Goal: Complete application form

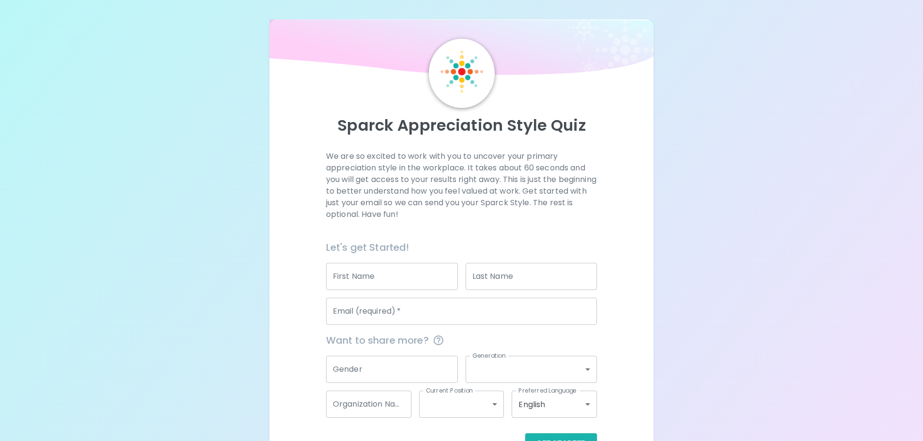
scroll to position [32, 0]
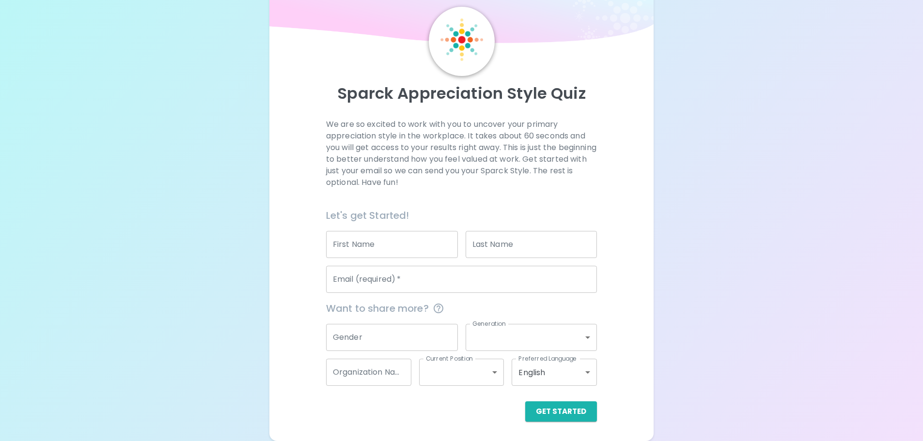
click at [372, 250] on input "First Name" at bounding box center [392, 244] width 132 height 27
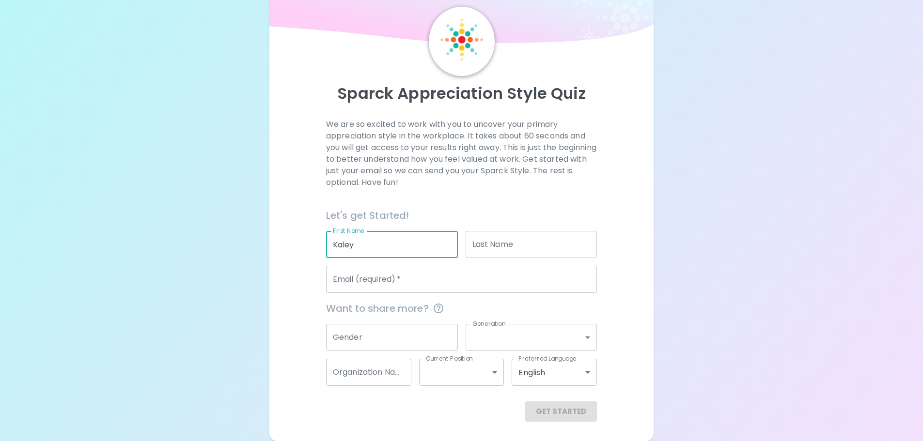
type input "Kaley"
click at [481, 246] on input "Last Name" at bounding box center [531, 244] width 132 height 27
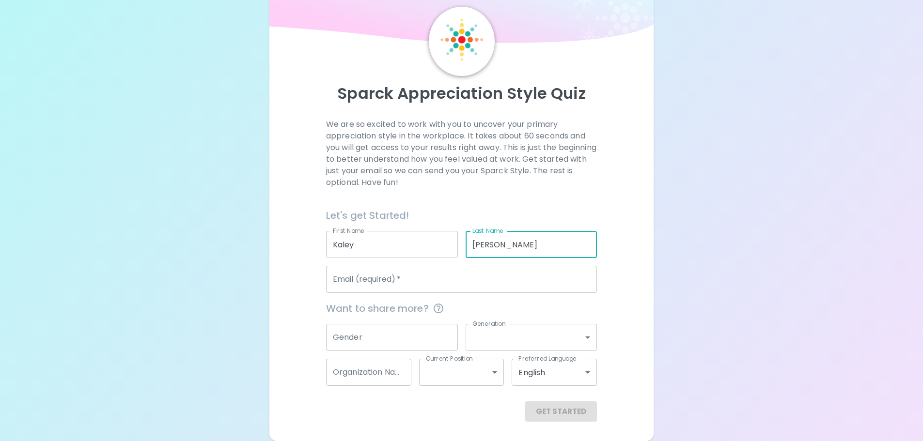
type input "[PERSON_NAME]"
click at [430, 286] on input "Email (required)   *" at bounding box center [461, 279] width 271 height 27
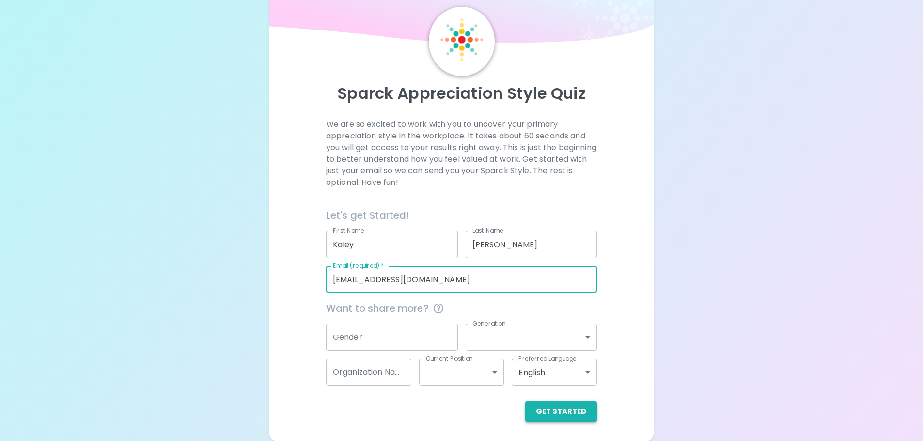
type input "[EMAIL_ADDRESS][DOMAIN_NAME]"
click at [540, 414] on button "Get Started" at bounding box center [561, 412] width 72 height 20
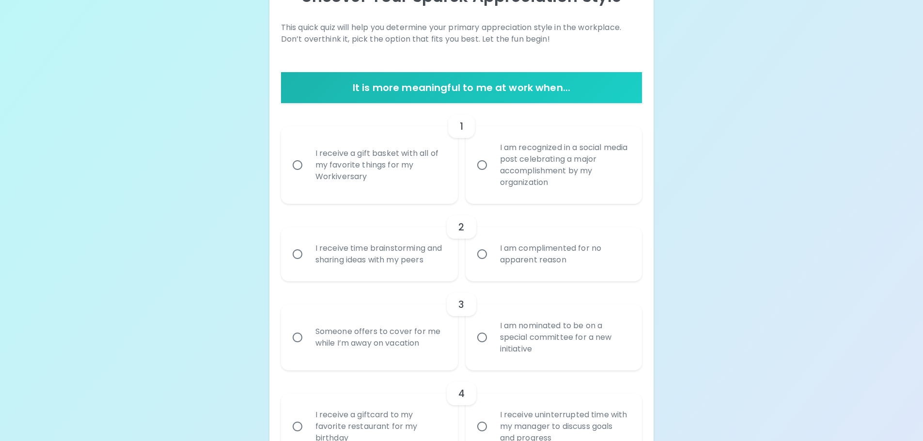
scroll to position [177, 0]
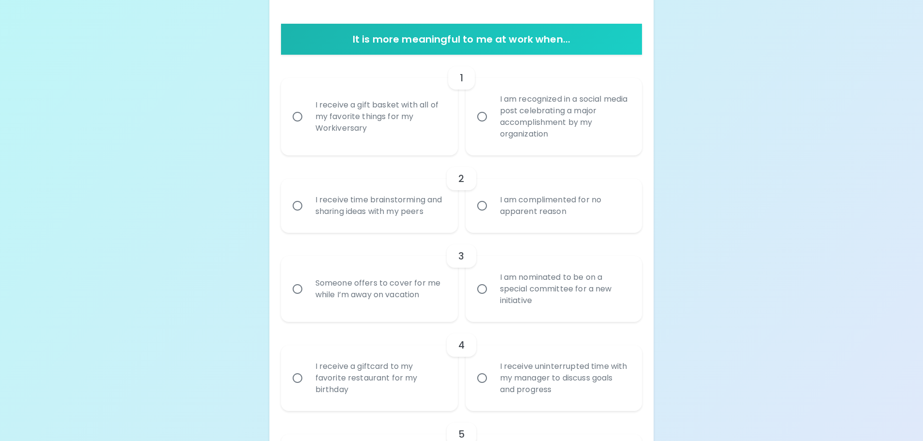
click at [545, 199] on div "I am complimented for no apparent reason" at bounding box center [564, 206] width 145 height 46
click at [492, 199] on input "I am complimented for no apparent reason" at bounding box center [482, 206] width 20 height 20
radio input "true"
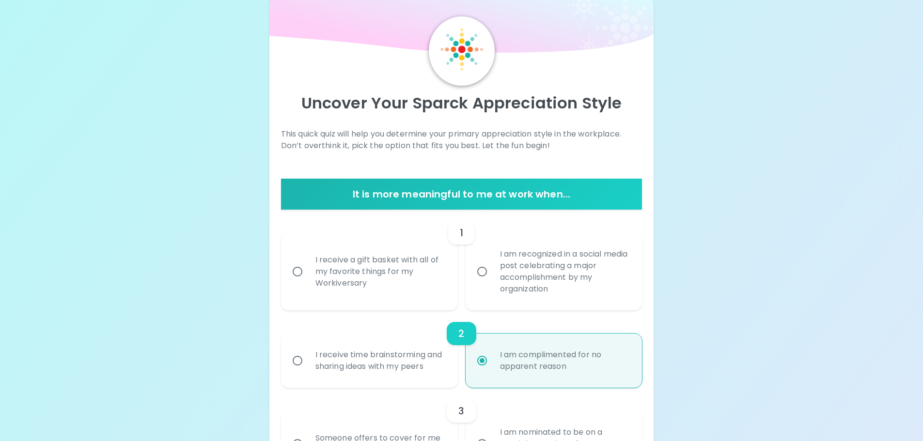
scroll to position [13, 0]
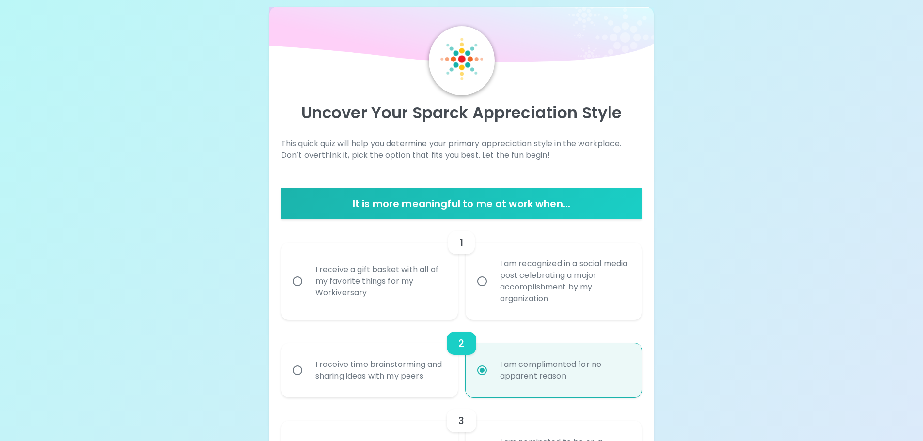
click at [562, 267] on div "I am recognized in a social media post celebrating a major accomplishment by my…" at bounding box center [564, 282] width 145 height 70
click at [492, 271] on input "I am recognized in a social media post celebrating a major accomplishment by my…" at bounding box center [482, 281] width 20 height 20
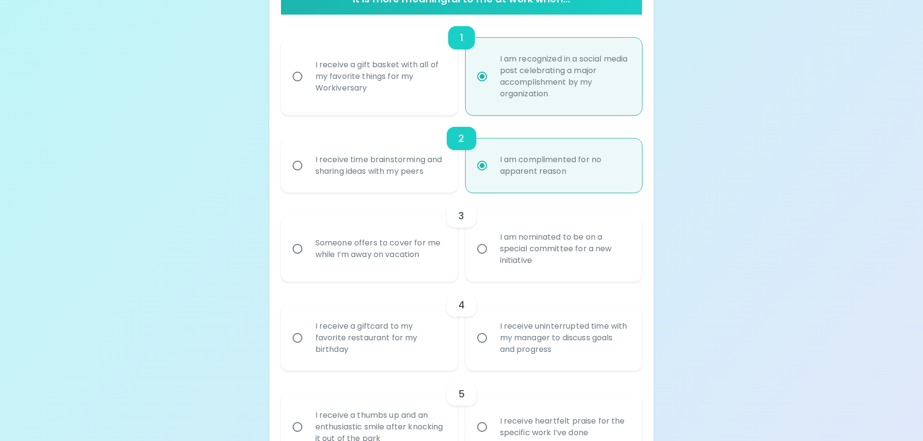
scroll to position [235, 0]
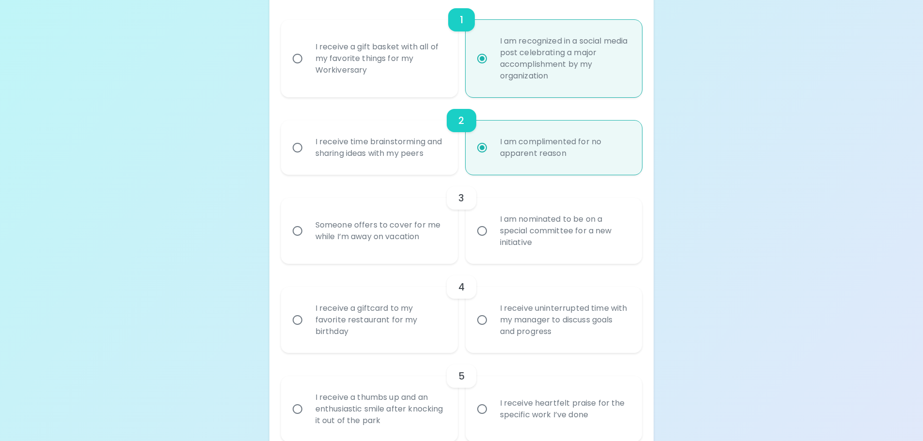
radio input "true"
click at [347, 224] on div "Someone offers to cover for me while I’m away on vacation" at bounding box center [380, 231] width 145 height 46
click at [308, 224] on input "Someone offers to cover for me while I’m away on vacation" at bounding box center [297, 231] width 20 height 20
radio input "true"
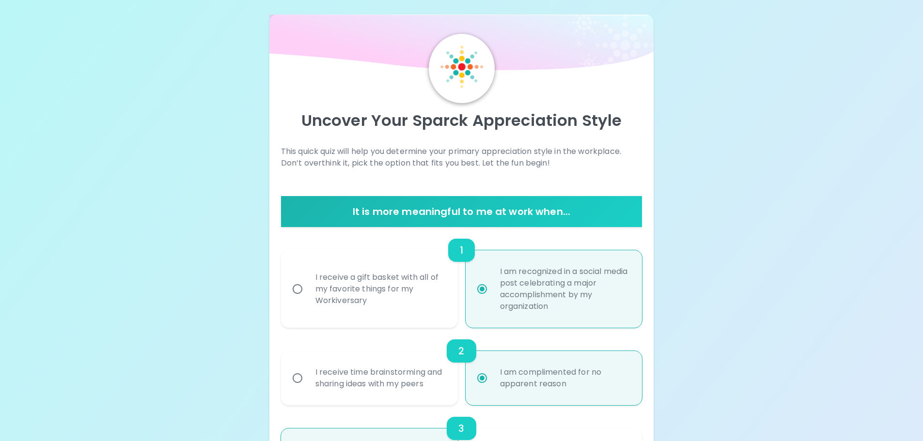
scroll to position [0, 0]
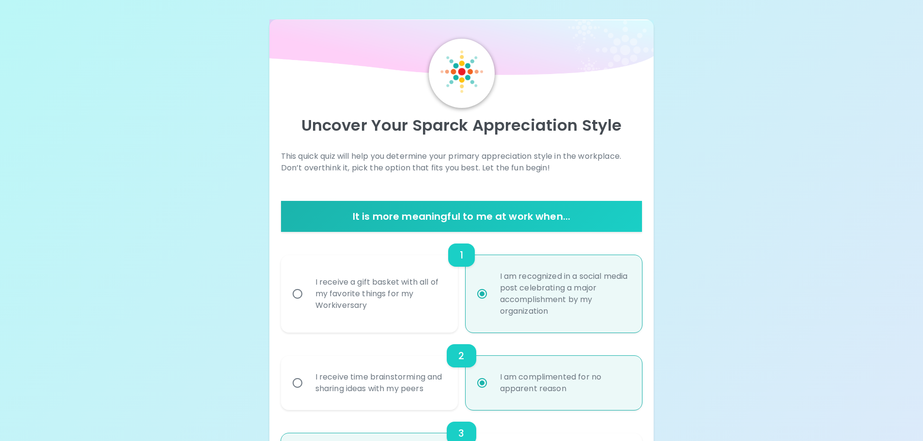
radio input "true"
